Goal: Register for event/course

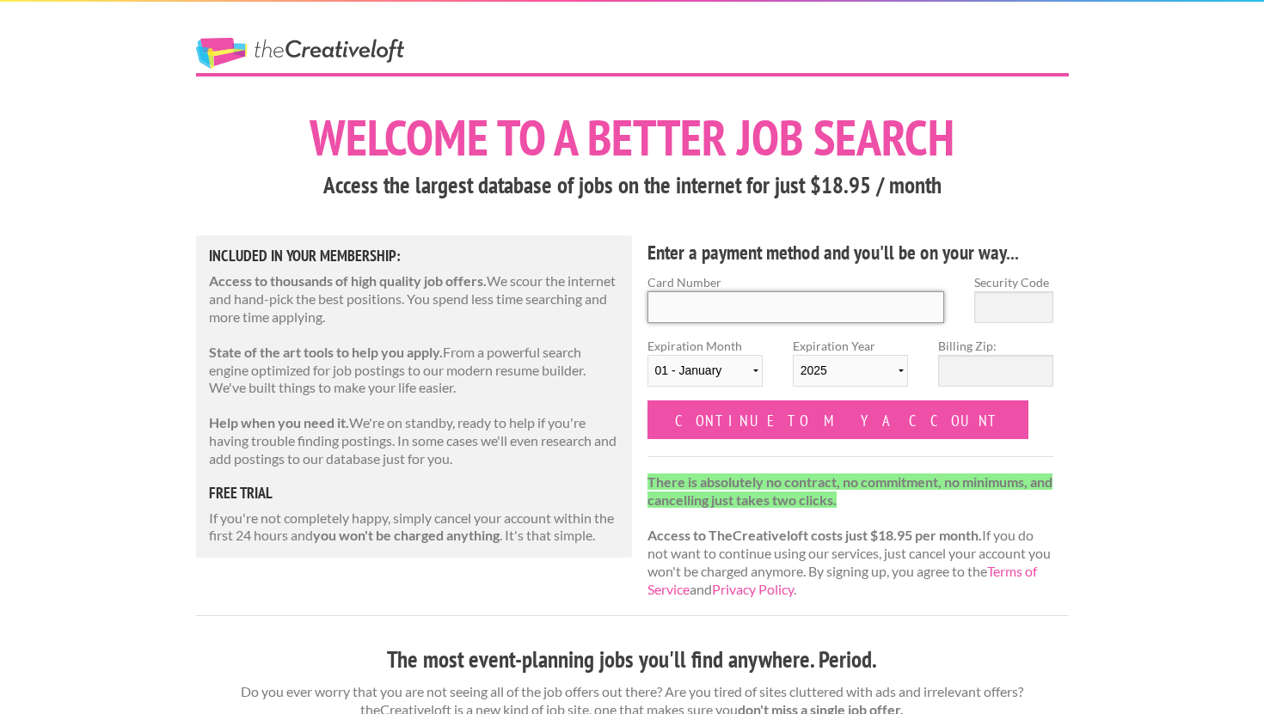
click at [767, 312] on input "Card Number" at bounding box center [795, 307] width 297 height 32
type input "[CREDIT_CARD_NUMBER]"
select select "06"
select select "2027"
click at [1001, 311] on input "Security Code" at bounding box center [1013, 307] width 79 height 32
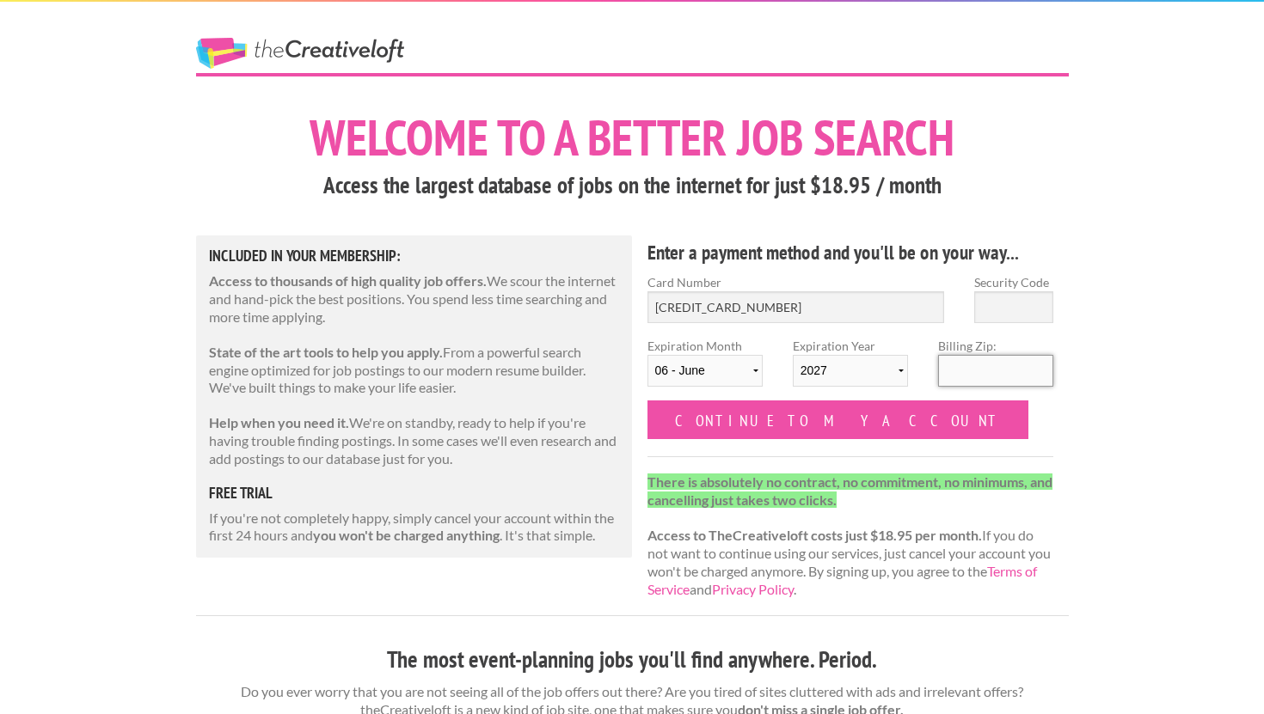
click at [971, 380] on input "Billing Zip:" at bounding box center [995, 371] width 115 height 32
type input "16001"
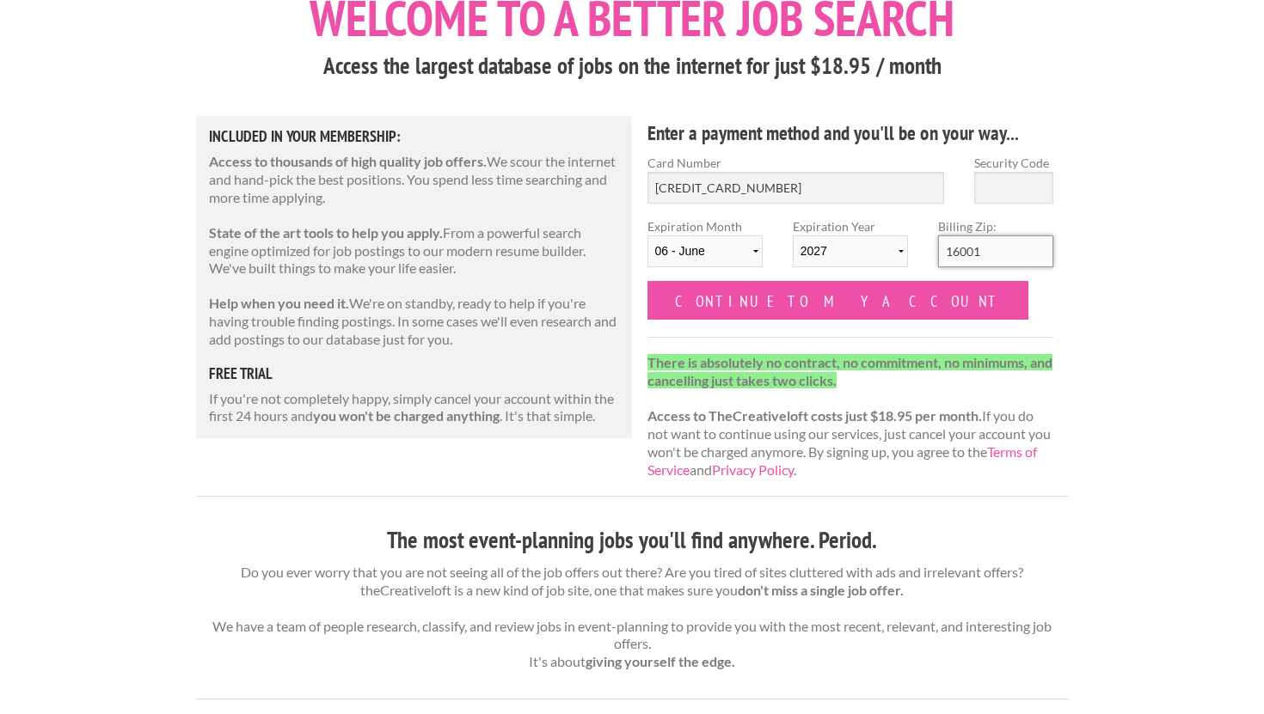
scroll to position [67, 0]
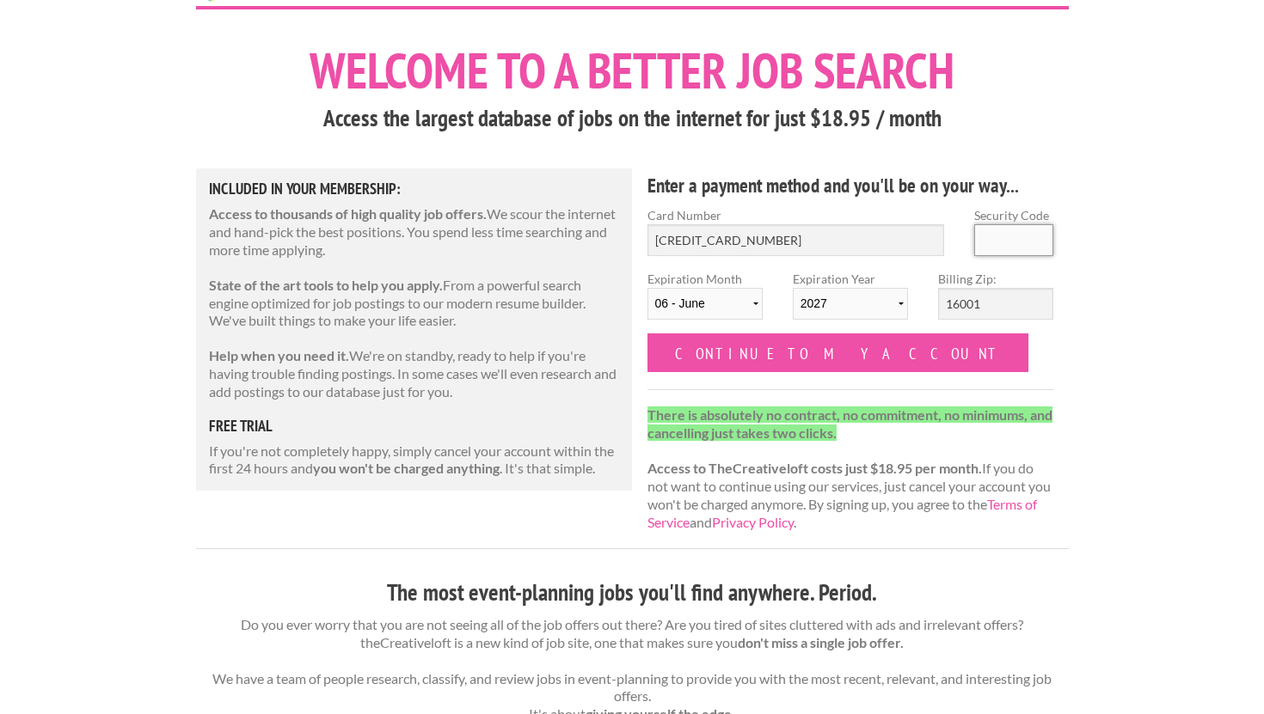
click at [1034, 248] on input "Security Code" at bounding box center [1013, 240] width 79 height 32
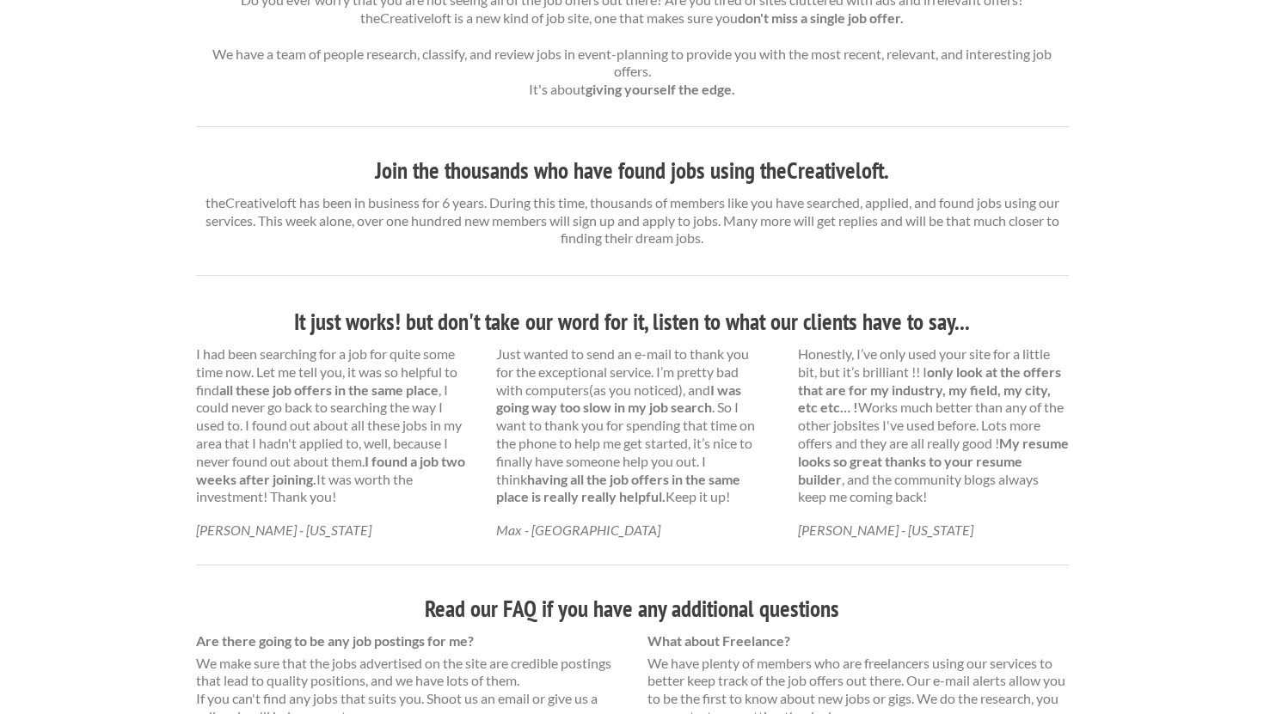
scroll to position [0, 0]
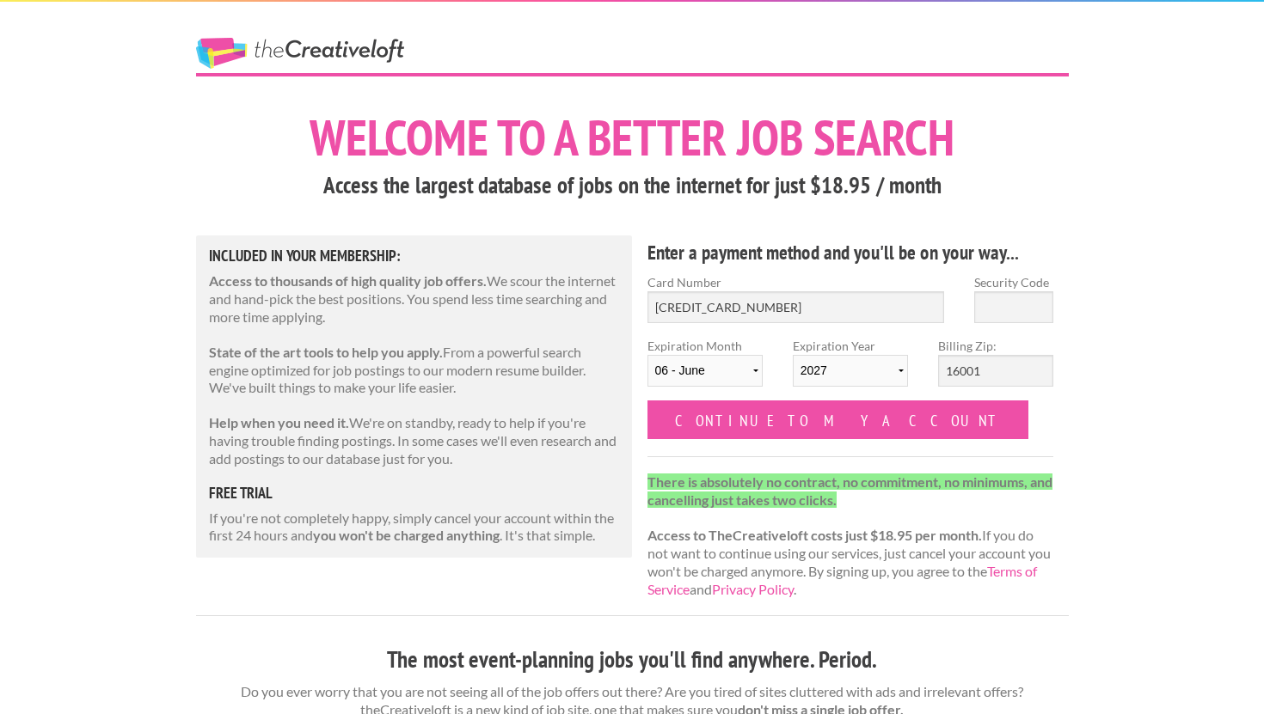
click at [799, 187] on h3 "Access the largest database of jobs on the internet for just $18.95 / month" at bounding box center [632, 185] width 873 height 33
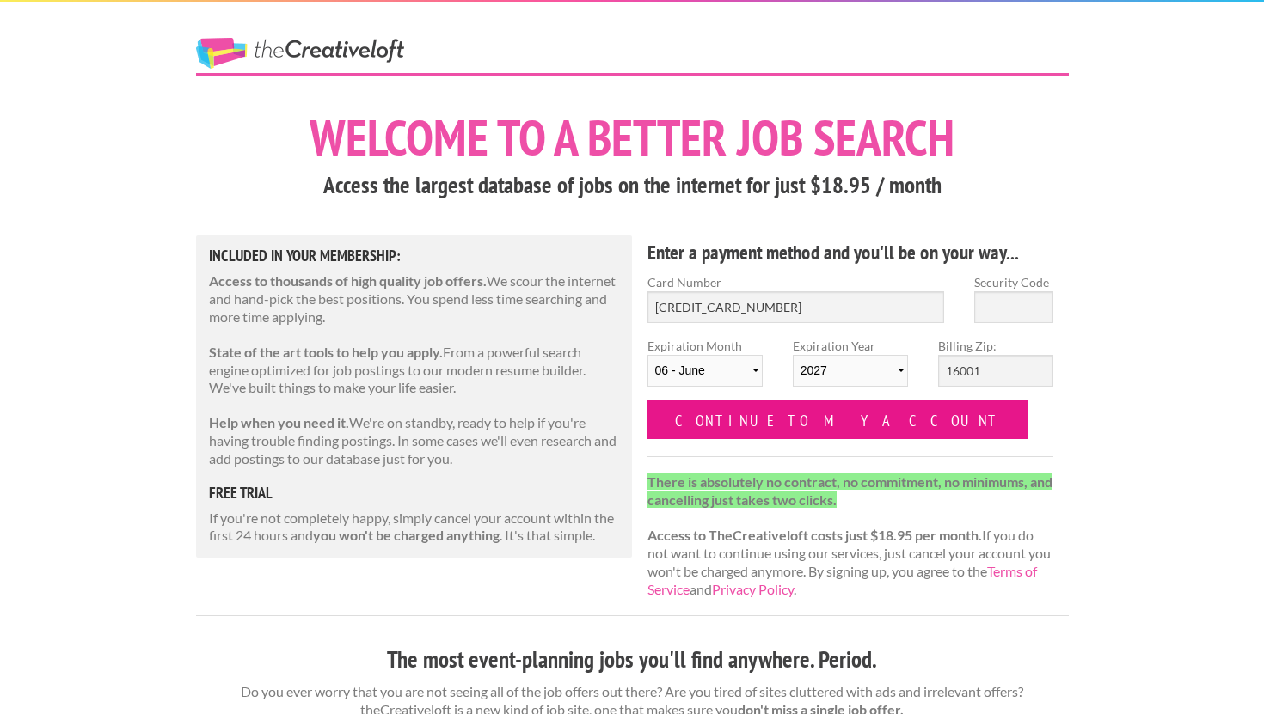
click at [744, 423] on input "Continue to my account" at bounding box center [838, 420] width 382 height 39
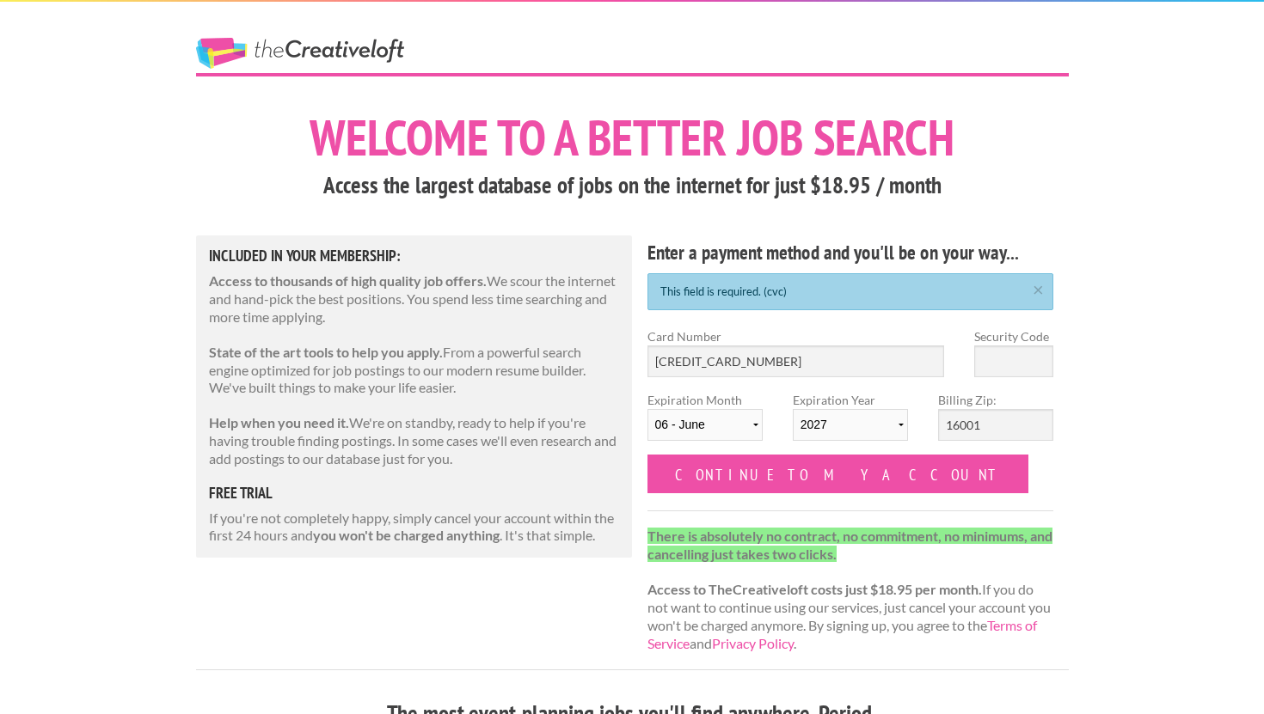
click at [770, 299] on div "This field is required. (cvc) ×" at bounding box center [850, 291] width 407 height 37
click at [1025, 364] on input "Security Code" at bounding box center [1013, 362] width 79 height 32
type input "506"
select select "2028"
